Goal: Information Seeking & Learning: Learn about a topic

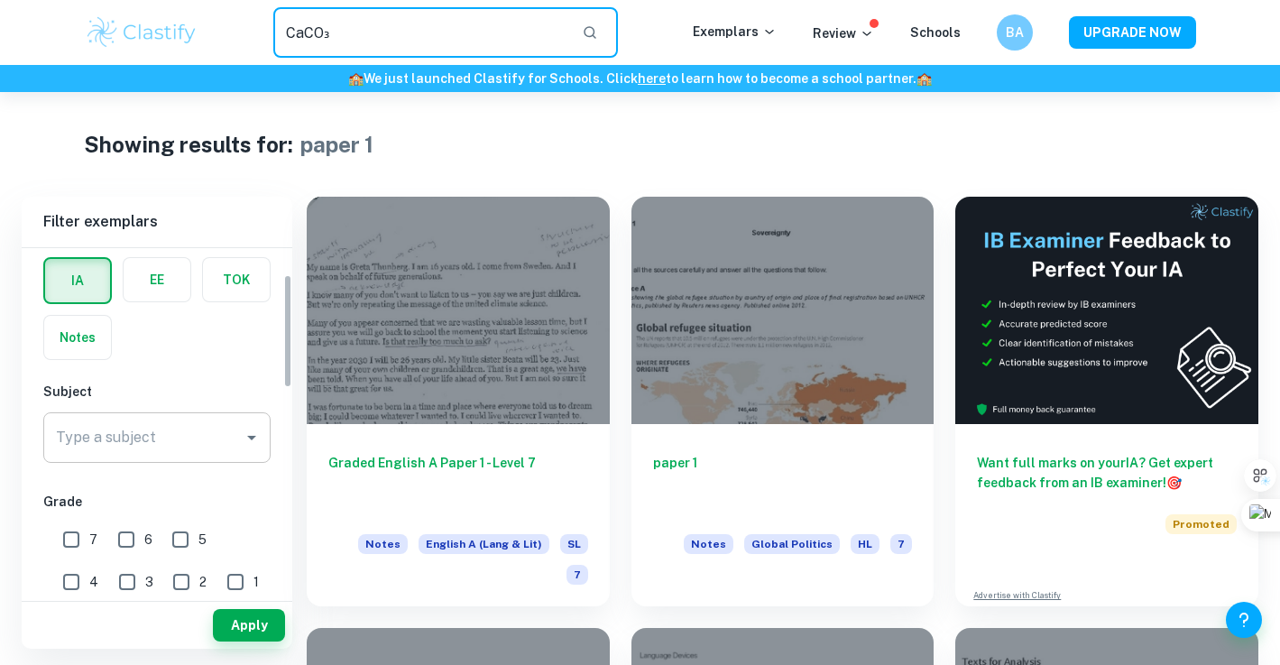
scroll to position [82, 0]
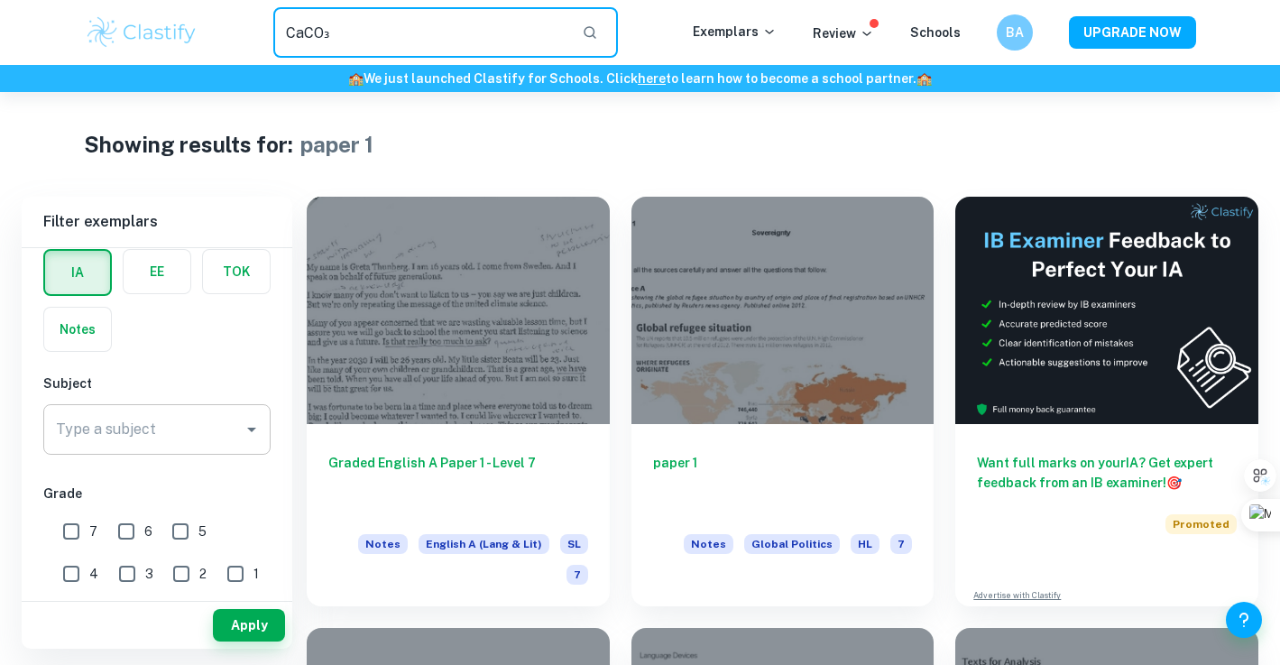
click at [197, 409] on div "Type a subject" at bounding box center [156, 429] width 227 height 51
type input "CaCO₃"
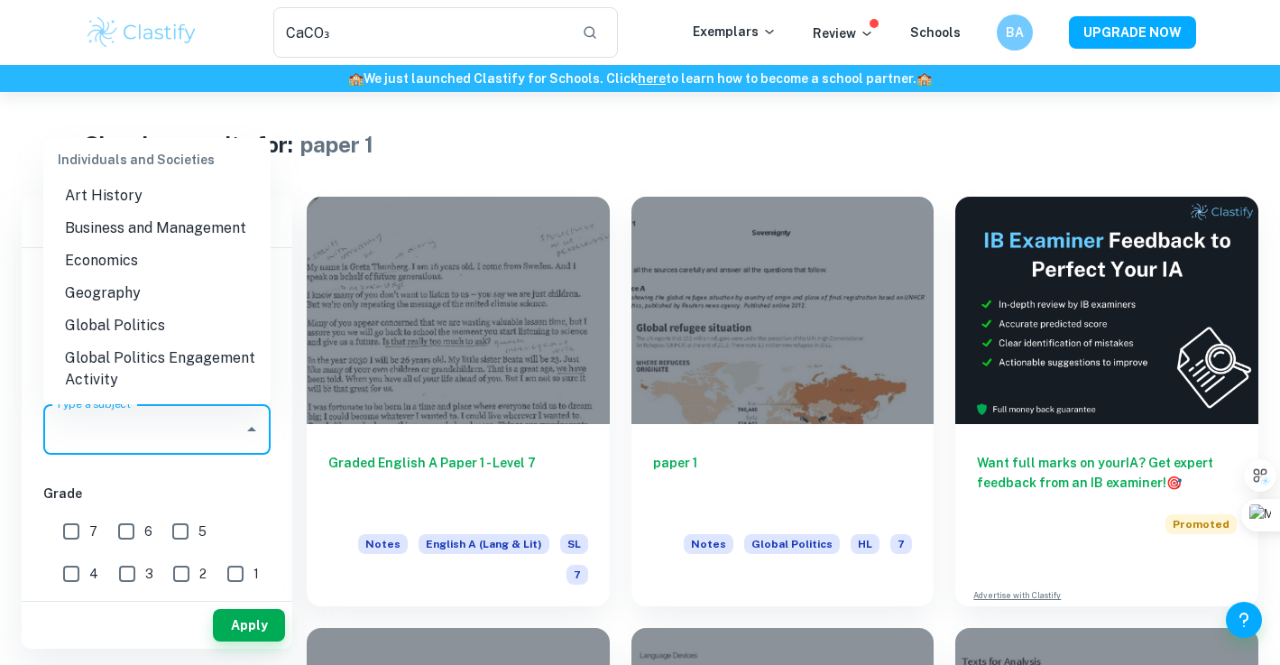
scroll to position [1890, 0]
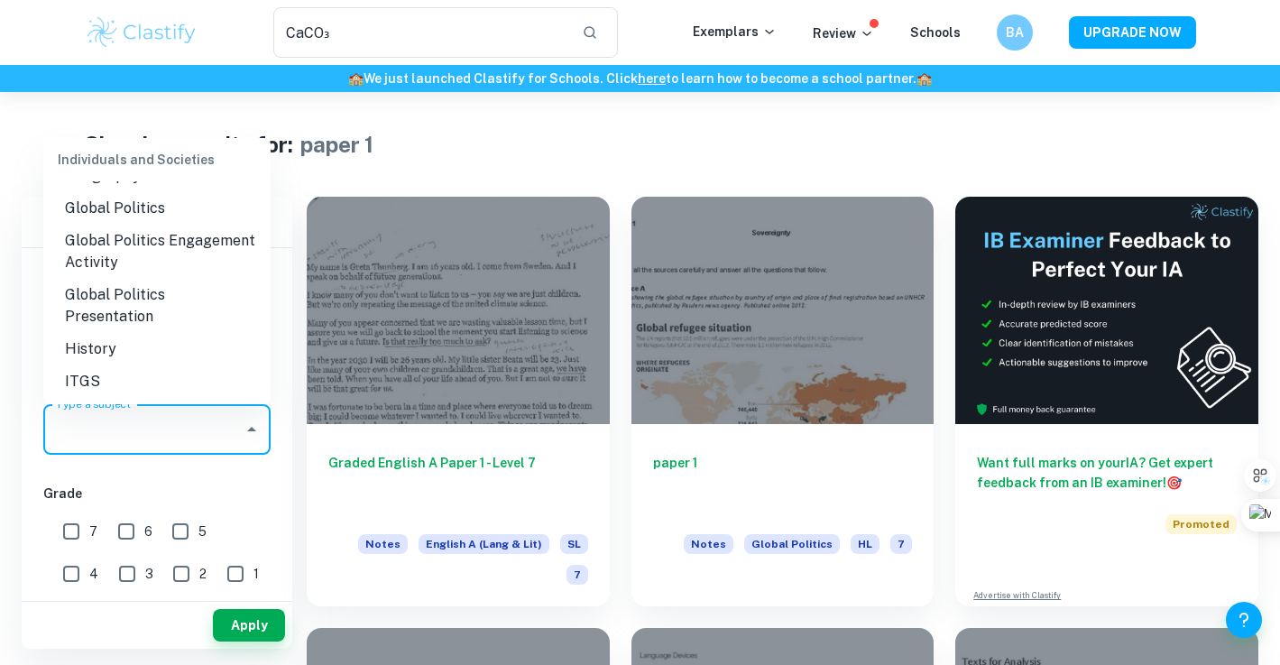
click at [179, 333] on li "History" at bounding box center [156, 349] width 227 height 32
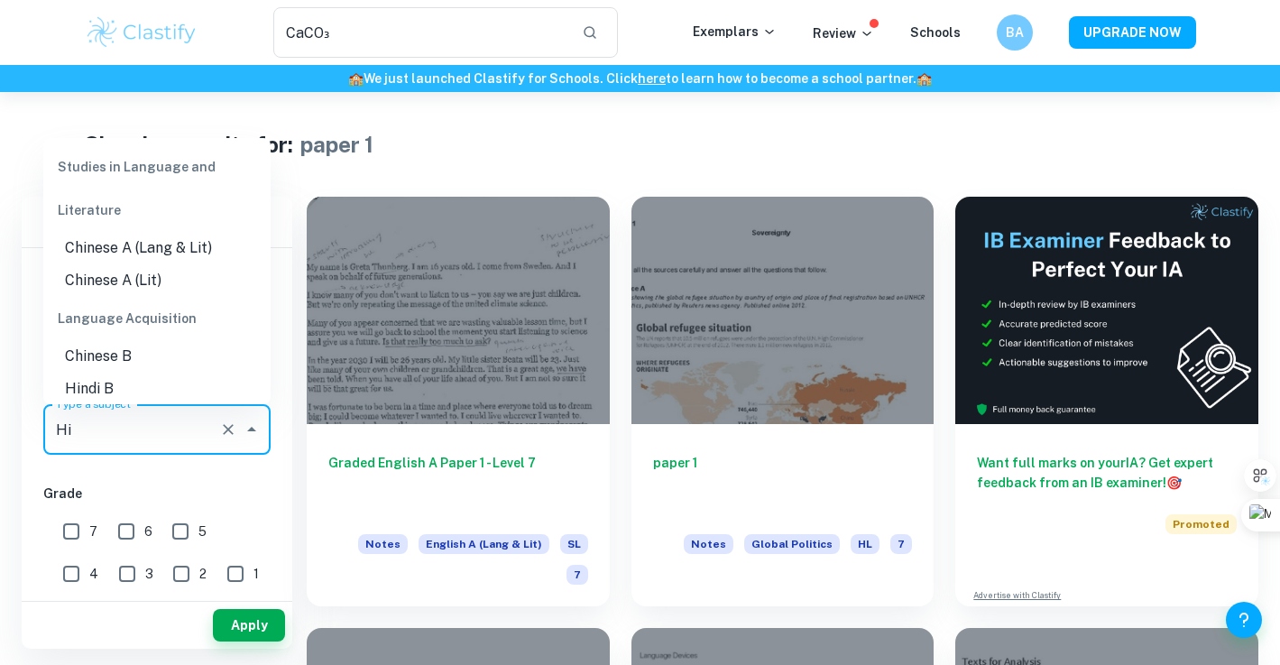
type input "H"
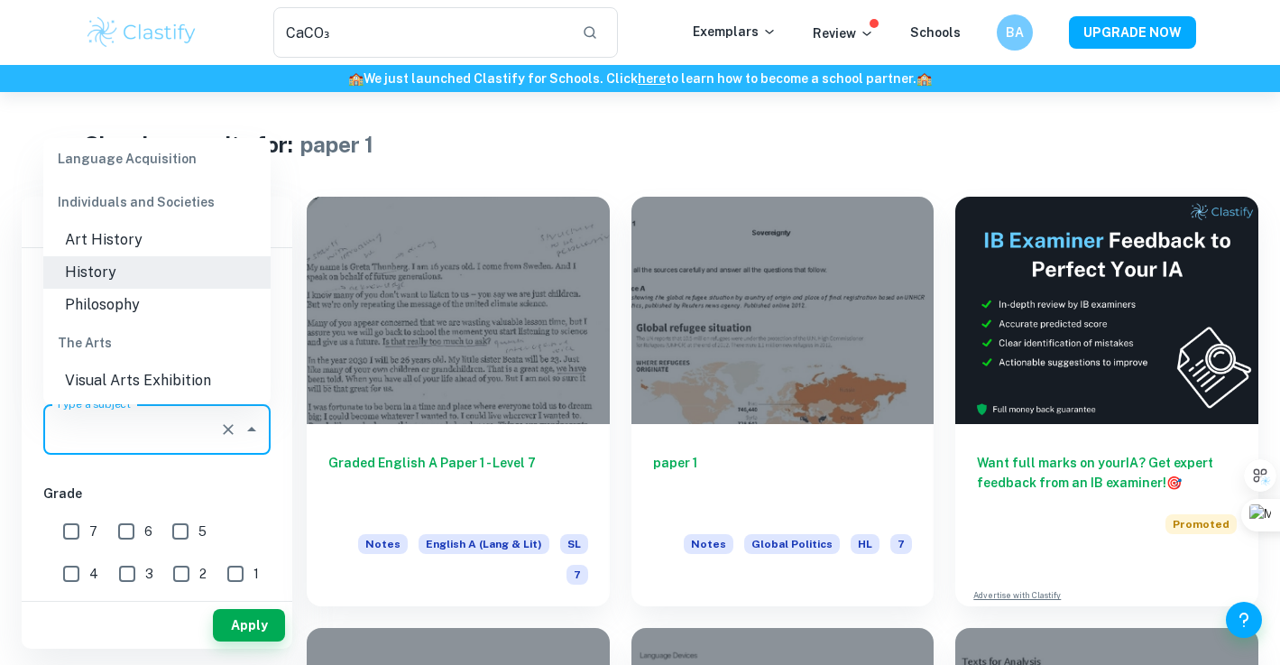
scroll to position [0, 0]
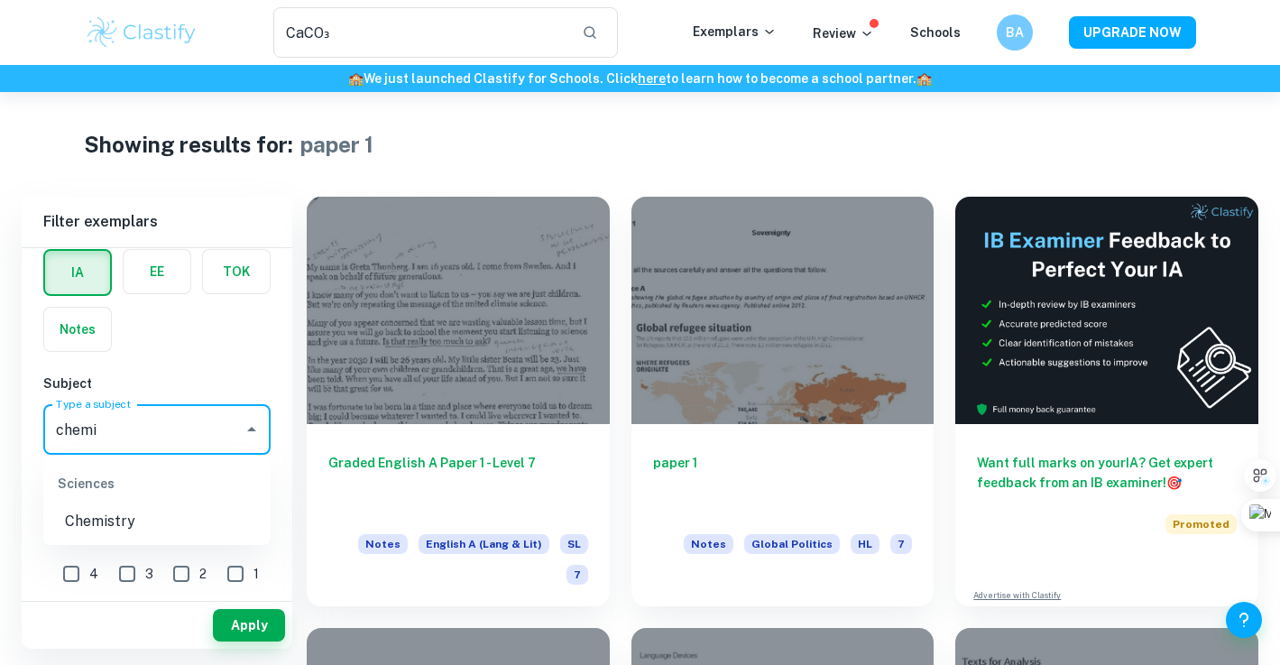
click at [144, 525] on li "Chemistry" at bounding box center [156, 521] width 227 height 32
type input "Chemistry"
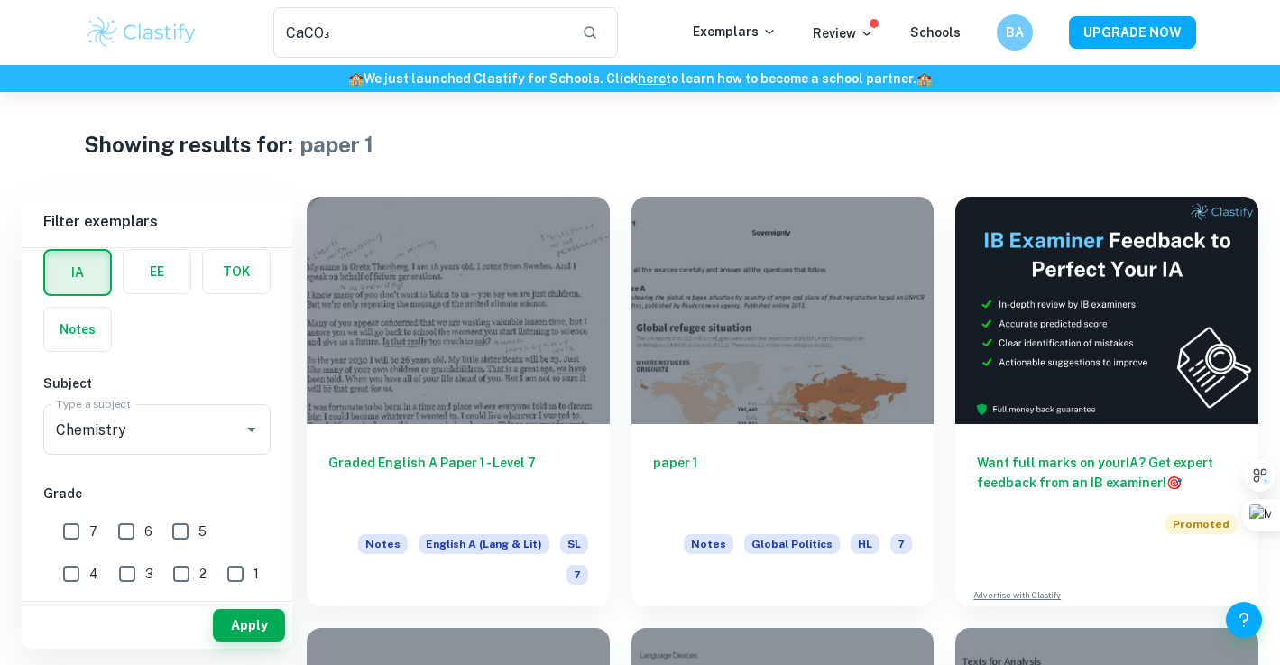
click at [95, 525] on span "7" at bounding box center [93, 531] width 8 height 20
click at [89, 525] on input "7" at bounding box center [71, 531] width 36 height 36
checkbox input "true"
click at [268, 622] on button "Apply" at bounding box center [249, 625] width 72 height 32
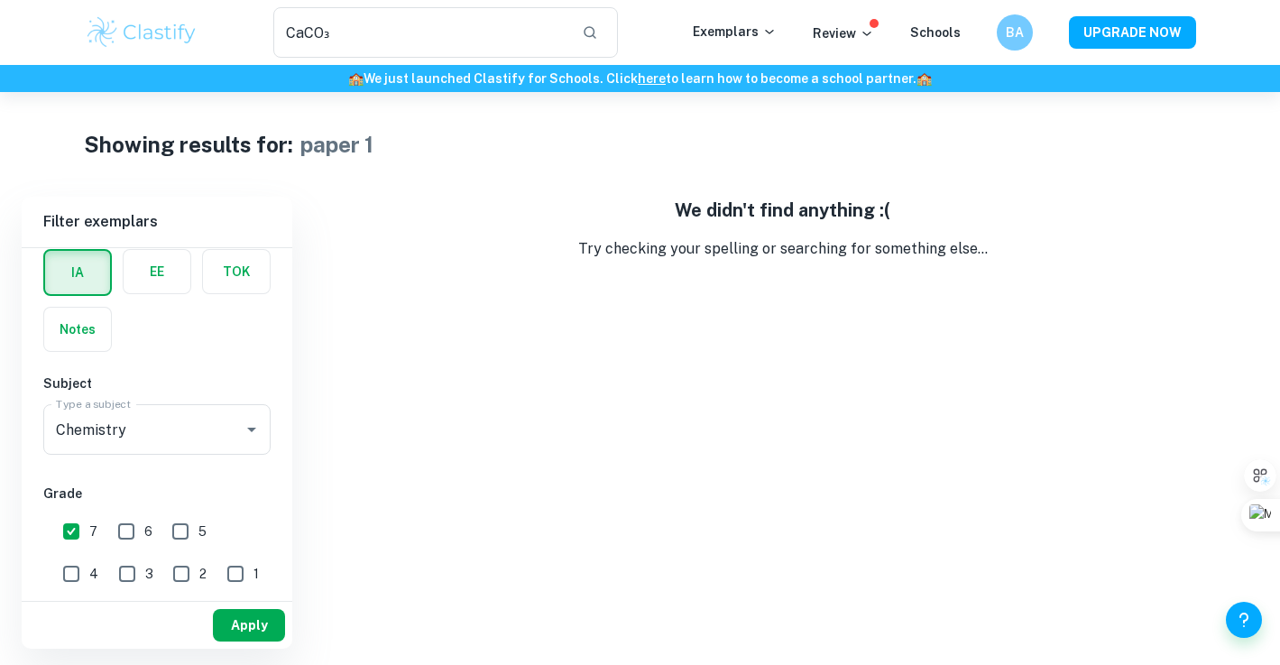
click at [269, 624] on button "Apply" at bounding box center [249, 625] width 72 height 32
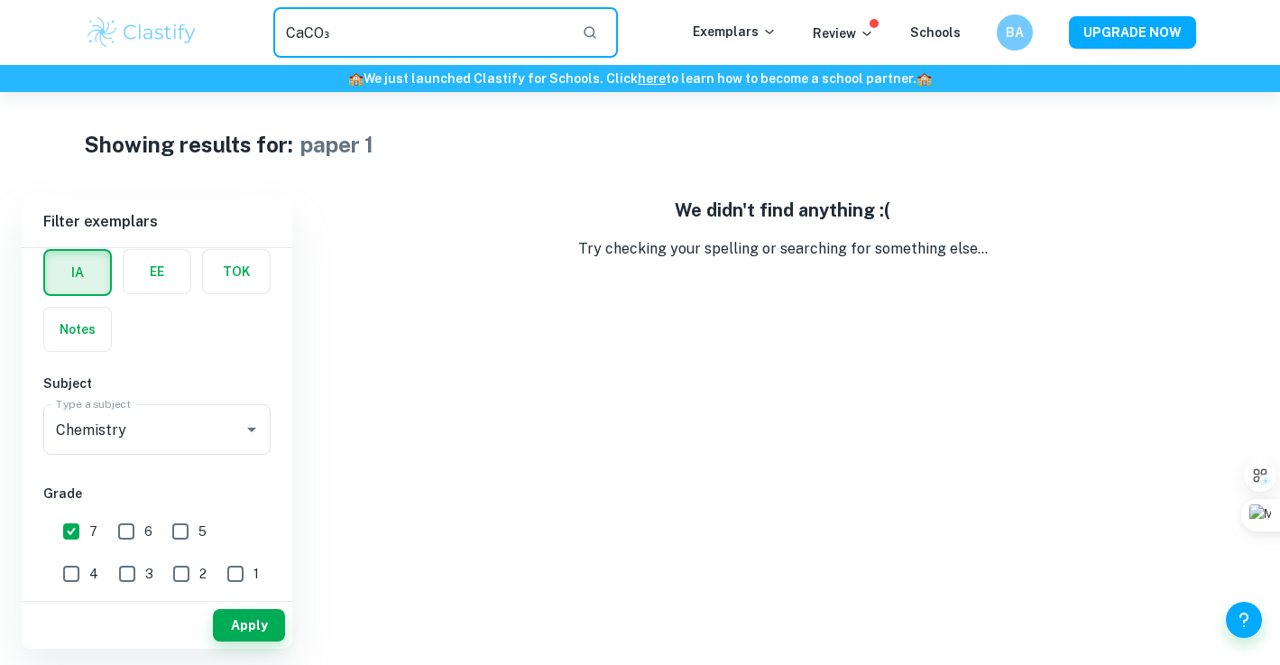
drag, startPoint x: 395, startPoint y: 34, endPoint x: 155, endPoint y: 25, distance: 240.1
click at [159, 27] on div "CaCO₃ ​ Exemplars Review Schools BA UPGRADE NOW" at bounding box center [640, 32] width 1154 height 51
type input "paper 1"
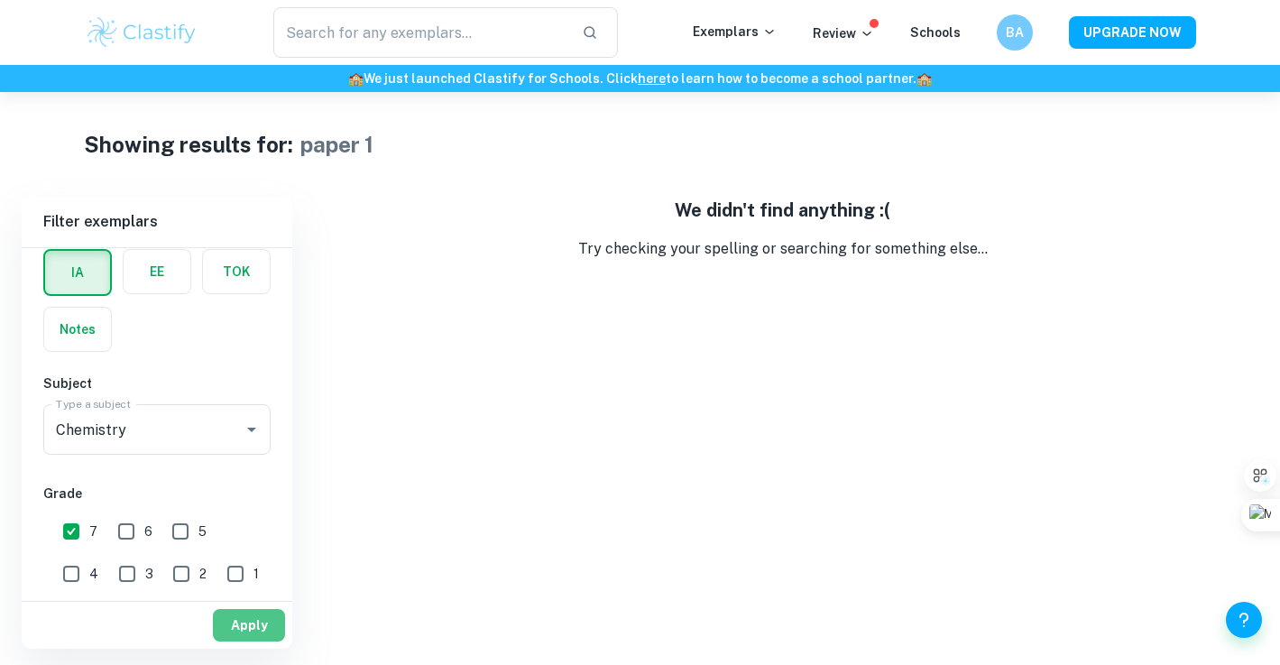
click at [244, 633] on button "Apply" at bounding box center [249, 625] width 72 height 32
click at [245, 634] on button "Apply" at bounding box center [249, 625] width 72 height 32
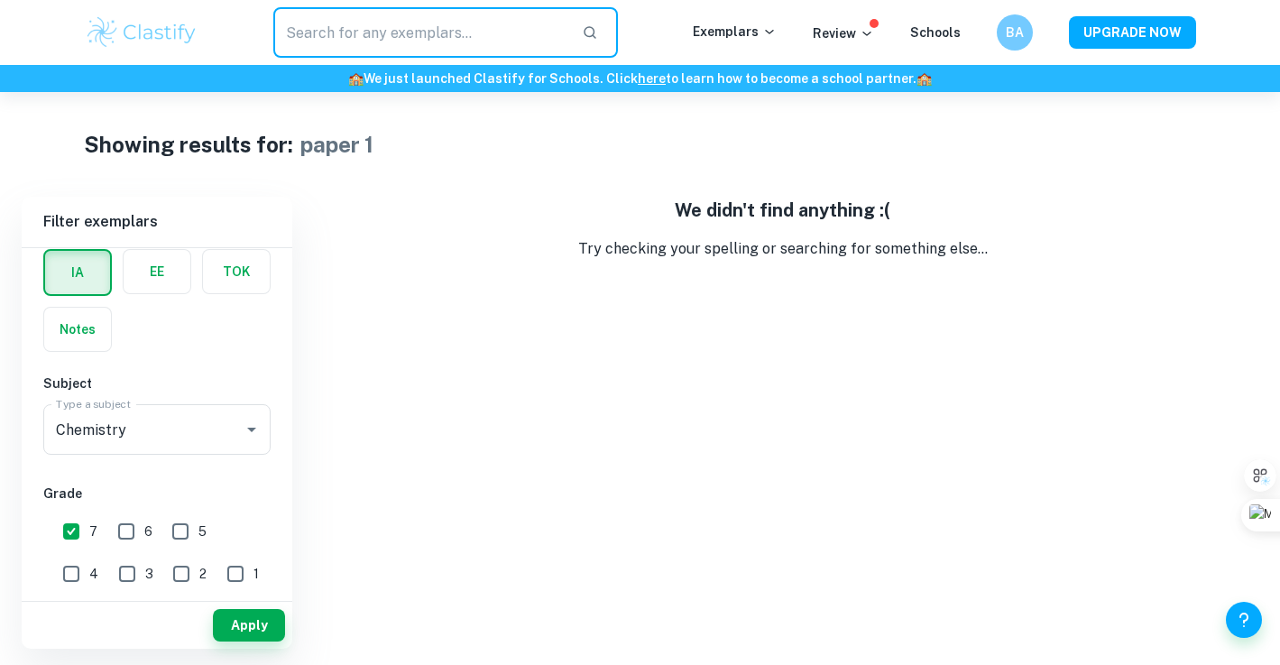
click at [433, 43] on input "text" at bounding box center [420, 32] width 295 height 51
type input "p"
type input "Chem"
paste input "CaCO₃"
type input "CaCO₃"
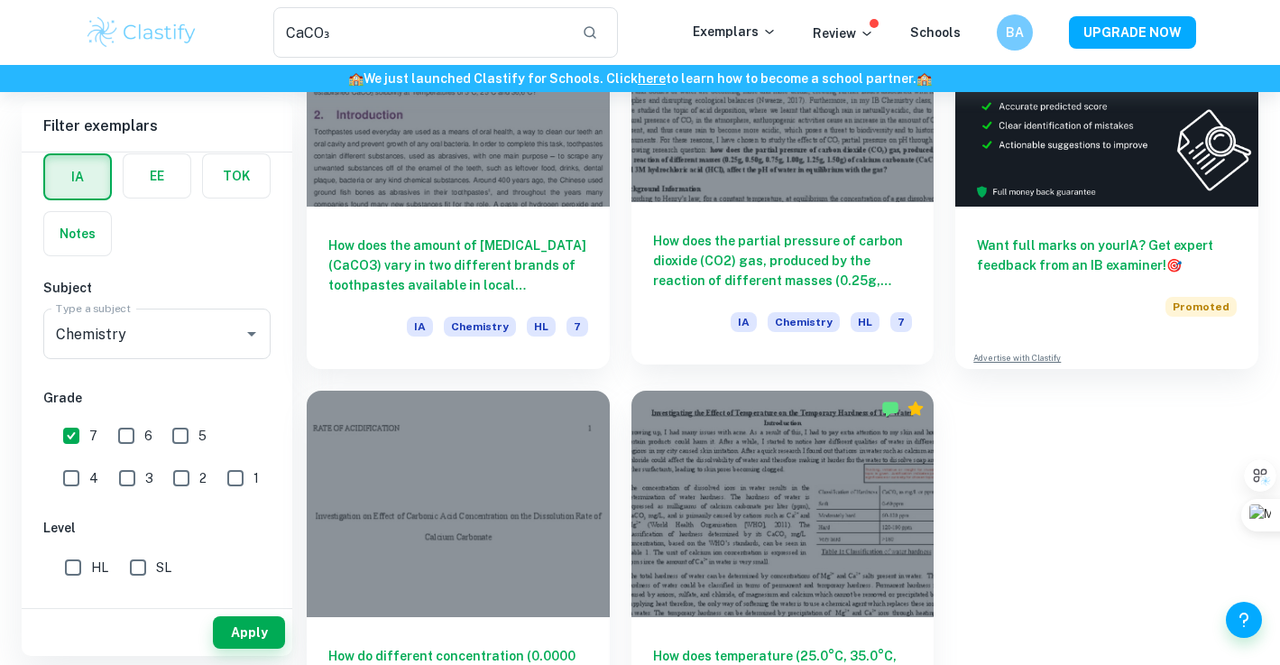
scroll to position [215, 0]
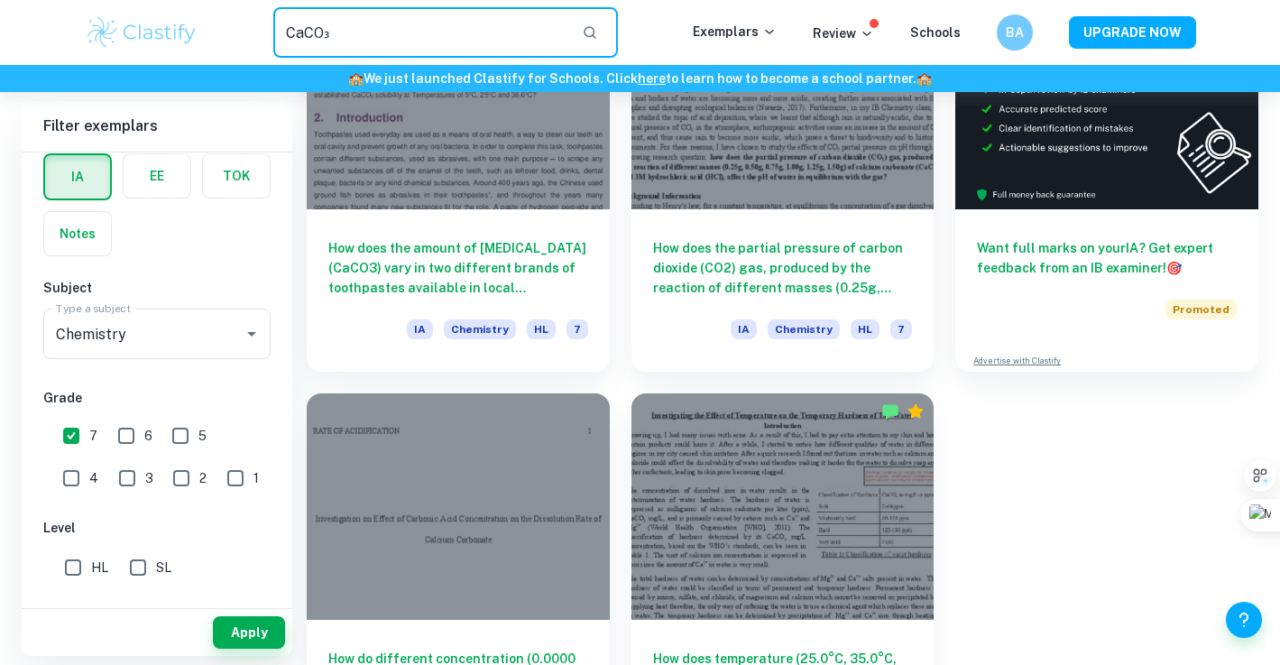
click at [568, 39] on input "CaCO₃" at bounding box center [420, 32] width 295 height 51
paste input "How do different concentrations of NaF (0mol/L, 0.2mol/L, 0.4mol/L, 0.6mol/L, 0…"
type input "How do different concentrations of NaF (0mol/L, 0.2mol/L, 0.4mol/L, 0.6mol/L, 0…"
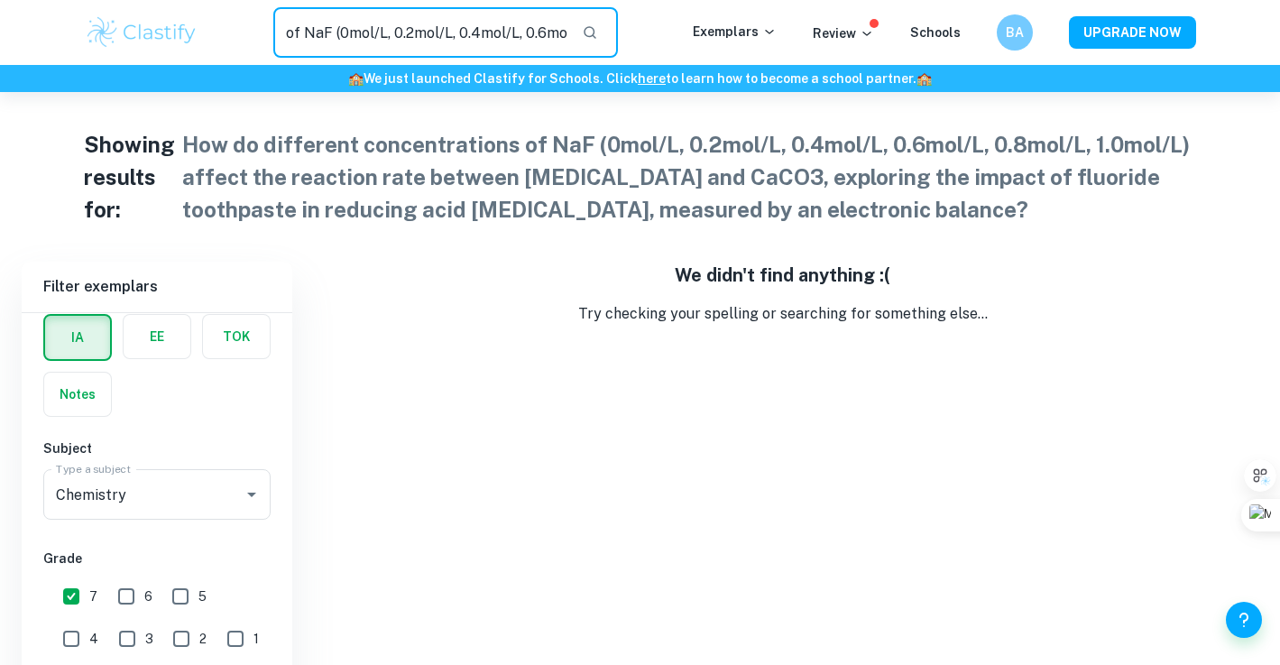
scroll to position [0, 1008]
drag, startPoint x: 294, startPoint y: 21, endPoint x: 627, endPoint y: 57, distance: 334.7
click at [627, 58] on div "How do different concentrations of NaF (0mol/L, 0.2mol/L, 0.4mol/L, 0.6mol/L, 0…" at bounding box center [640, 32] width 1280 height 65
type input "teeth"
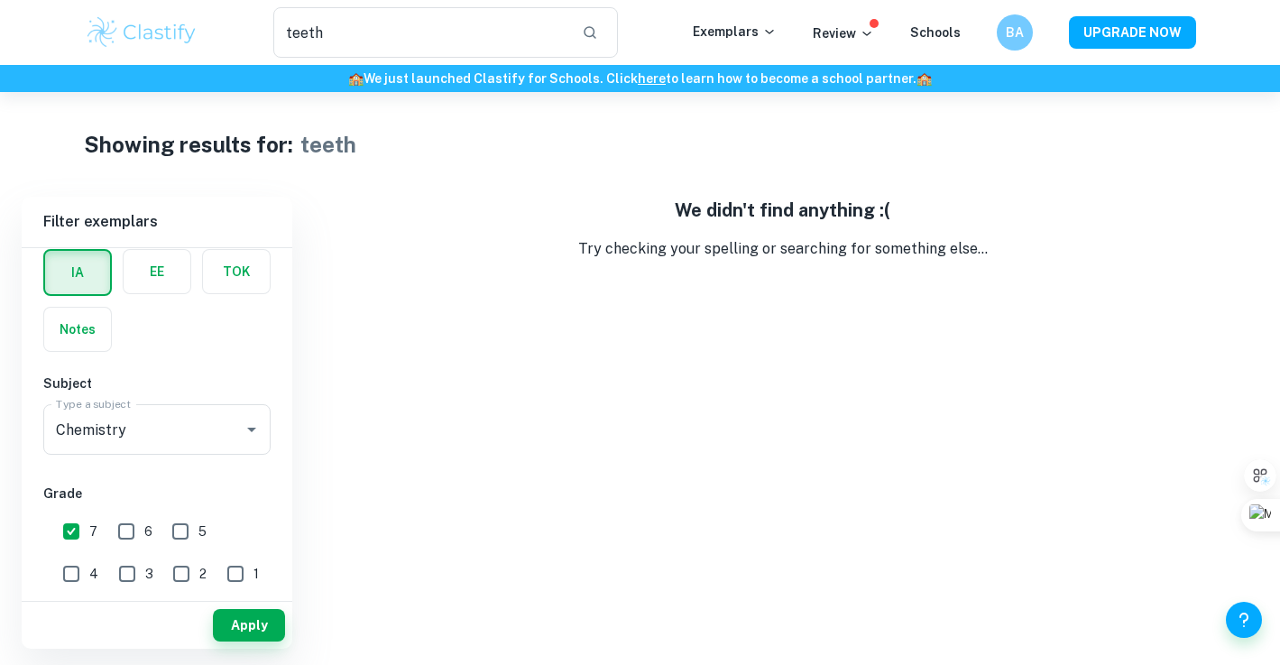
click at [424, 69] on h6 "🏫 We just launched Clastify for Schools. Click here to learn how to become a sc…" at bounding box center [640, 79] width 1272 height 20
click at [415, 52] on input "teeth" at bounding box center [420, 32] width 295 height 51
click at [386, 35] on input "teeth" at bounding box center [420, 32] width 295 height 51
type input "erosion"
paste input "fluoride"
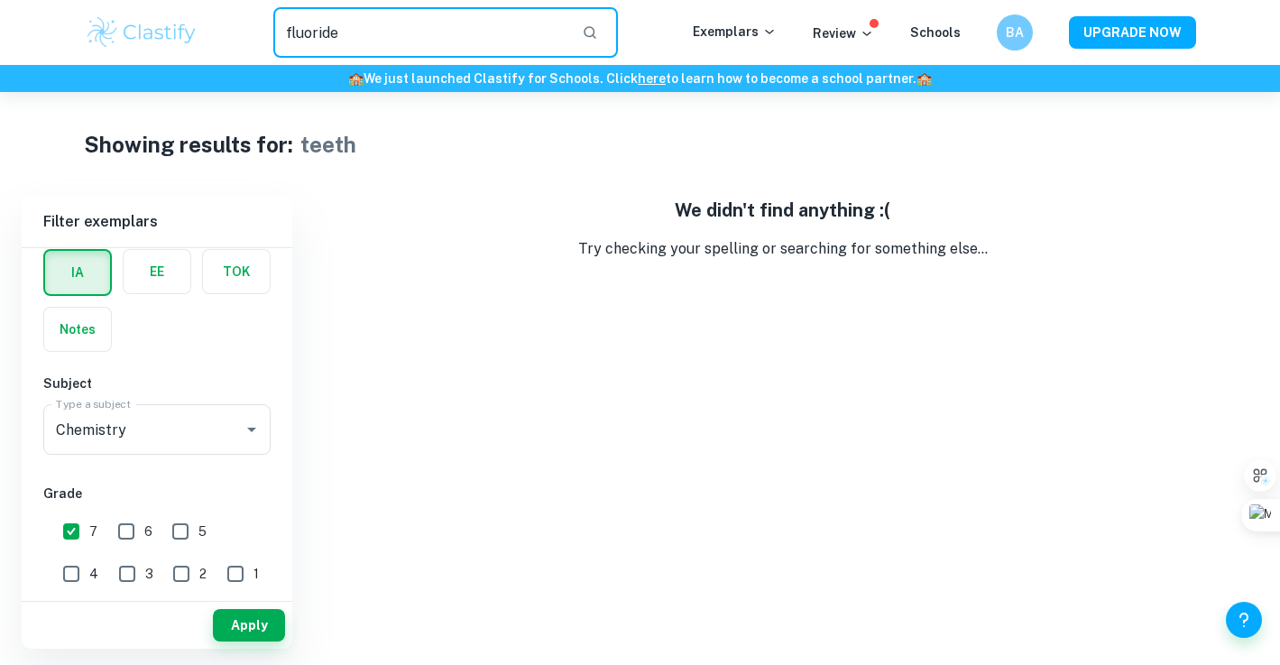
type input "fluoride"
